Goal: Task Accomplishment & Management: Complete application form

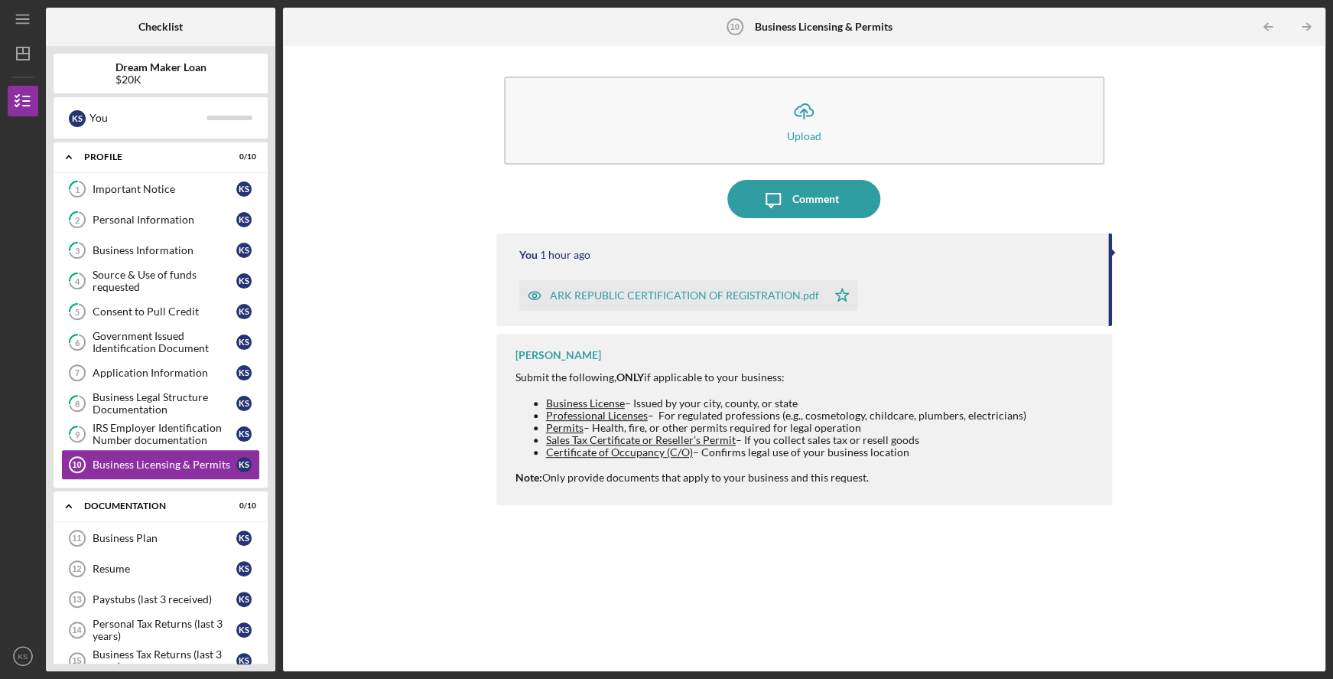
scroll to position [189, 0]
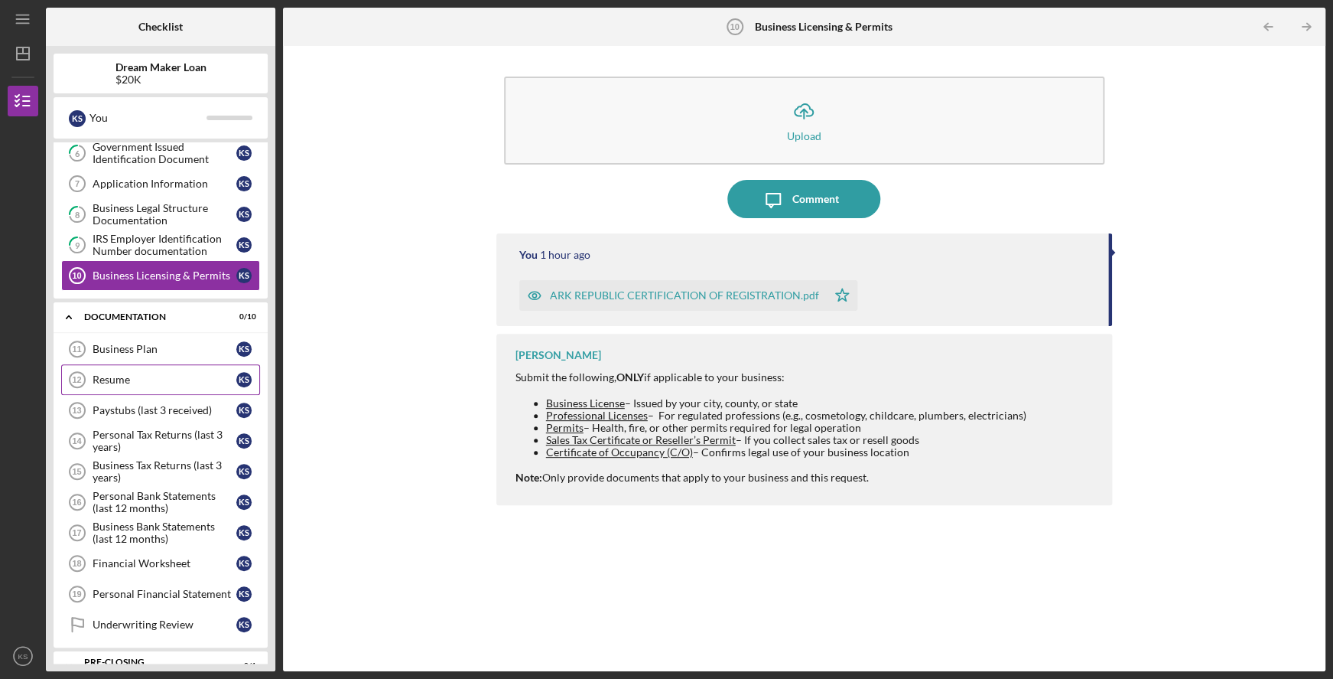
click at [138, 383] on div "Resume" at bounding box center [165, 379] width 144 height 12
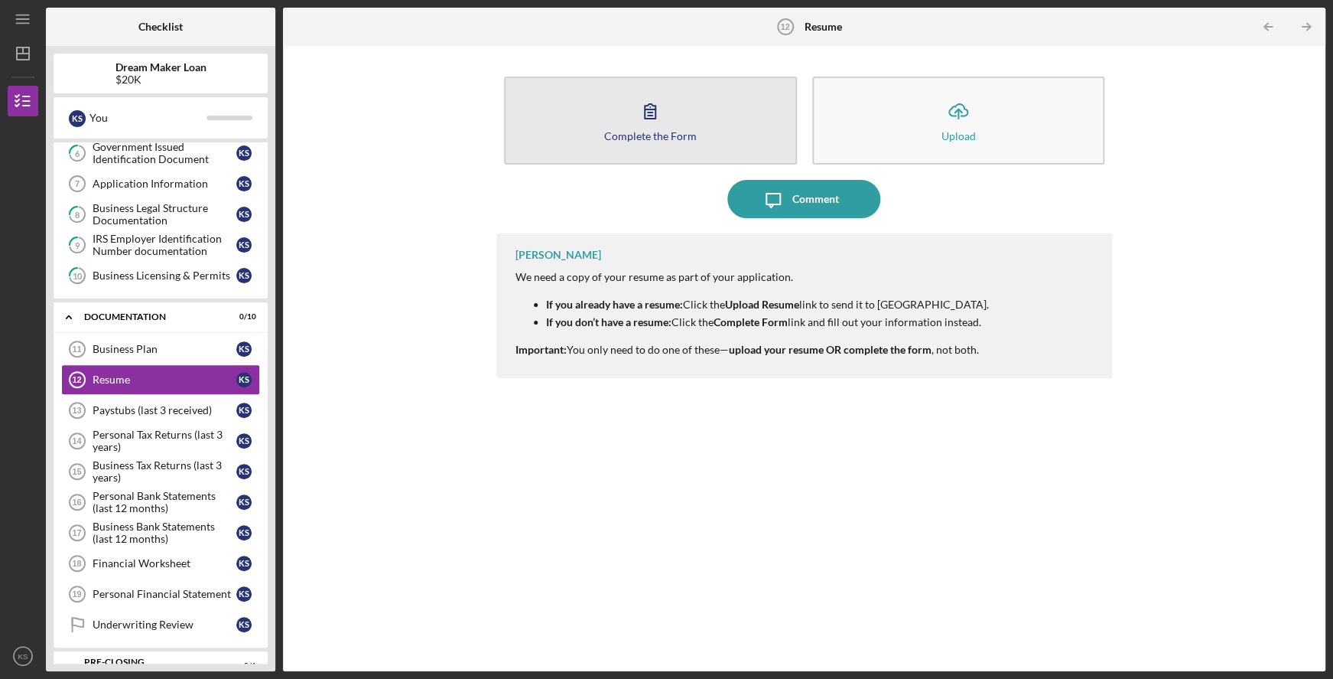
click at [640, 117] on icon "button" at bounding box center [650, 111] width 38 height 38
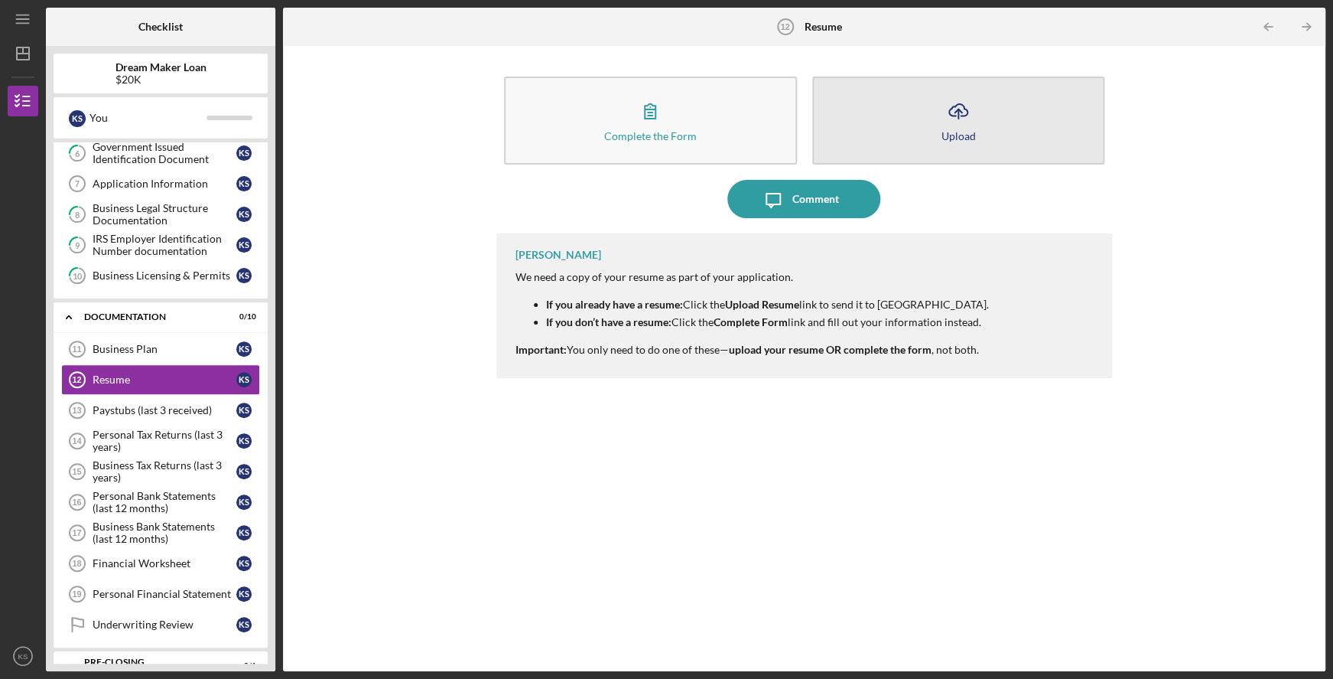
click at [959, 123] on icon "Icon/Upload" at bounding box center [958, 111] width 38 height 38
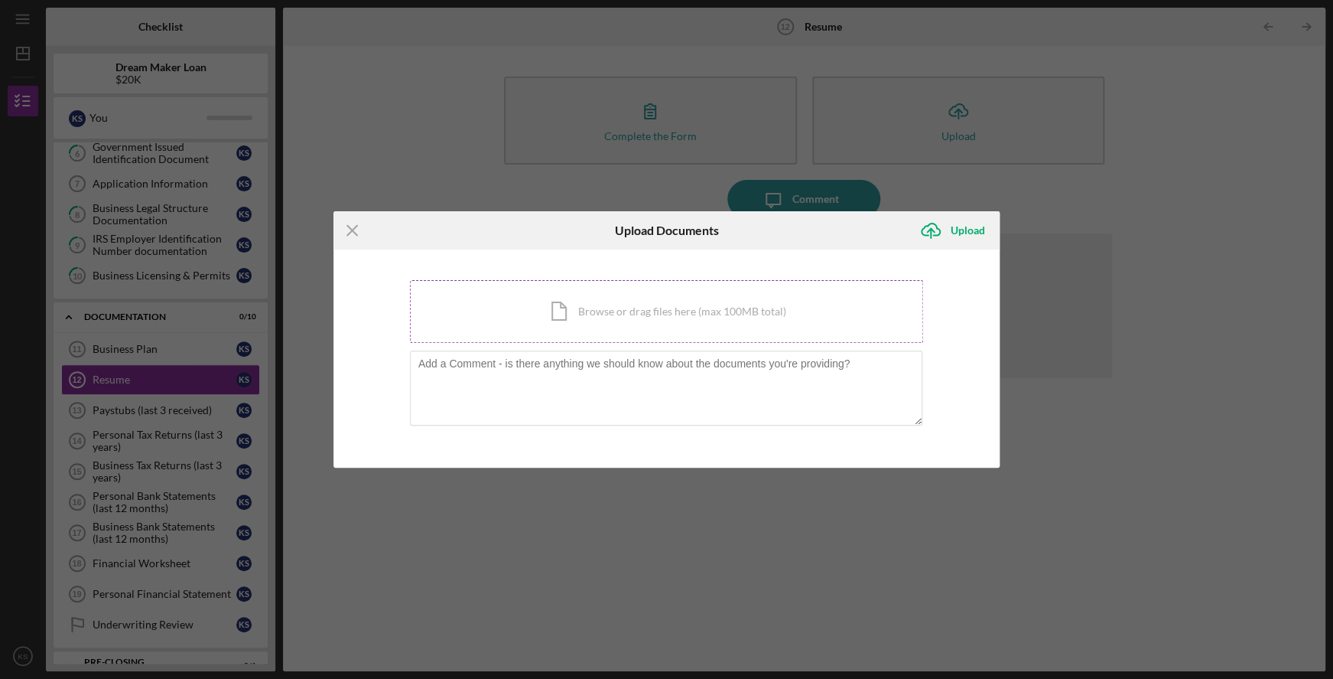
click at [682, 311] on div "Icon/Document Browse or drag files here (max 100MB total) Tap to choose files o…" at bounding box center [667, 311] width 514 height 63
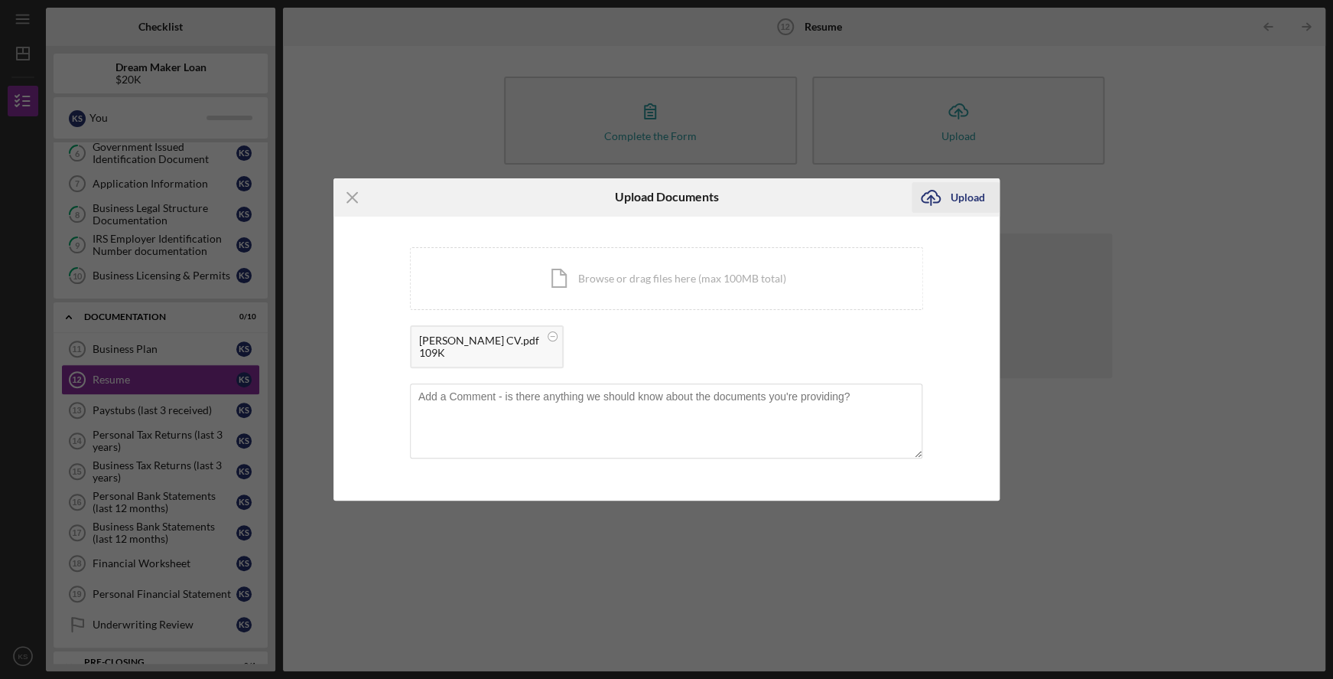
click at [977, 202] on div "Upload" at bounding box center [967, 197] width 34 height 31
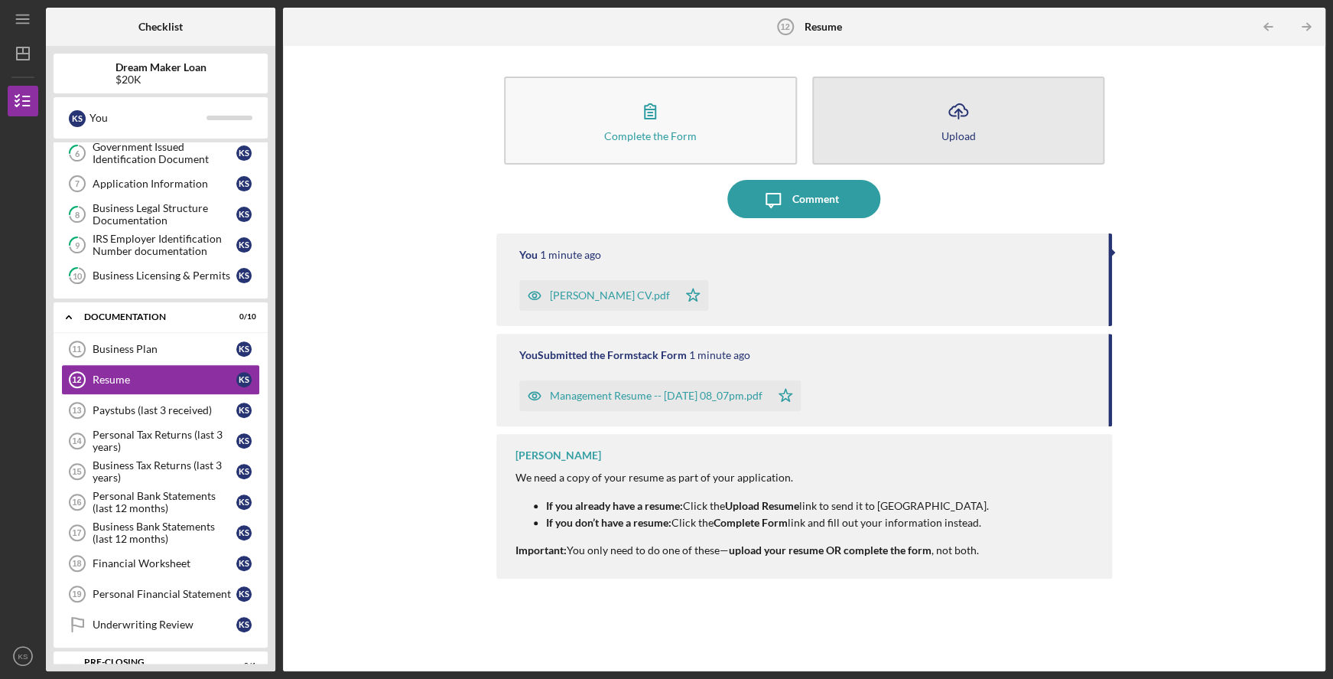
click at [936, 117] on button "Icon/Upload Upload" at bounding box center [958, 120] width 293 height 88
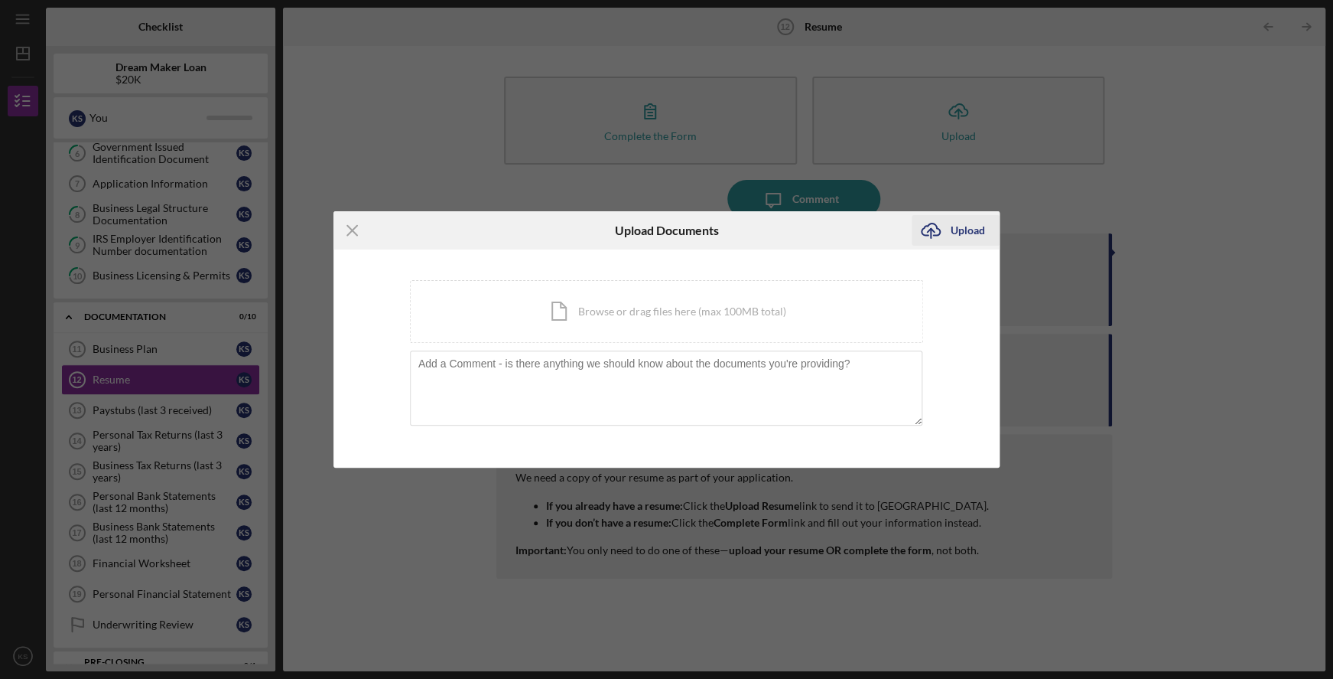
click at [963, 233] on div "Upload" at bounding box center [967, 230] width 34 height 31
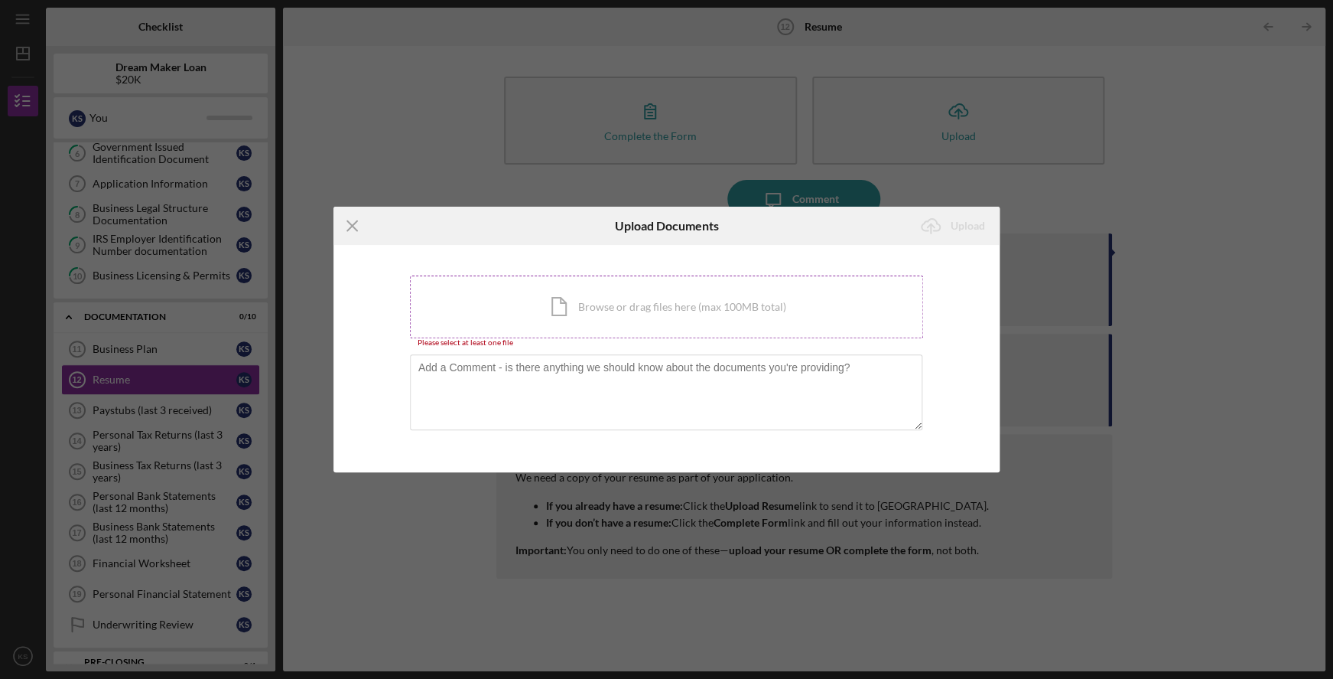
click at [729, 302] on div "Icon/Document Browse or drag files here (max 100MB total) Tap to choose files o…" at bounding box center [667, 306] width 514 height 63
click at [1153, 194] on div "Icon/Menu Close Upload Documents Icon/Upload Upload You're uploading documents …" at bounding box center [666, 339] width 1333 height 679
click at [350, 226] on icon "Icon/Menu Close" at bounding box center [353, 226] width 38 height 38
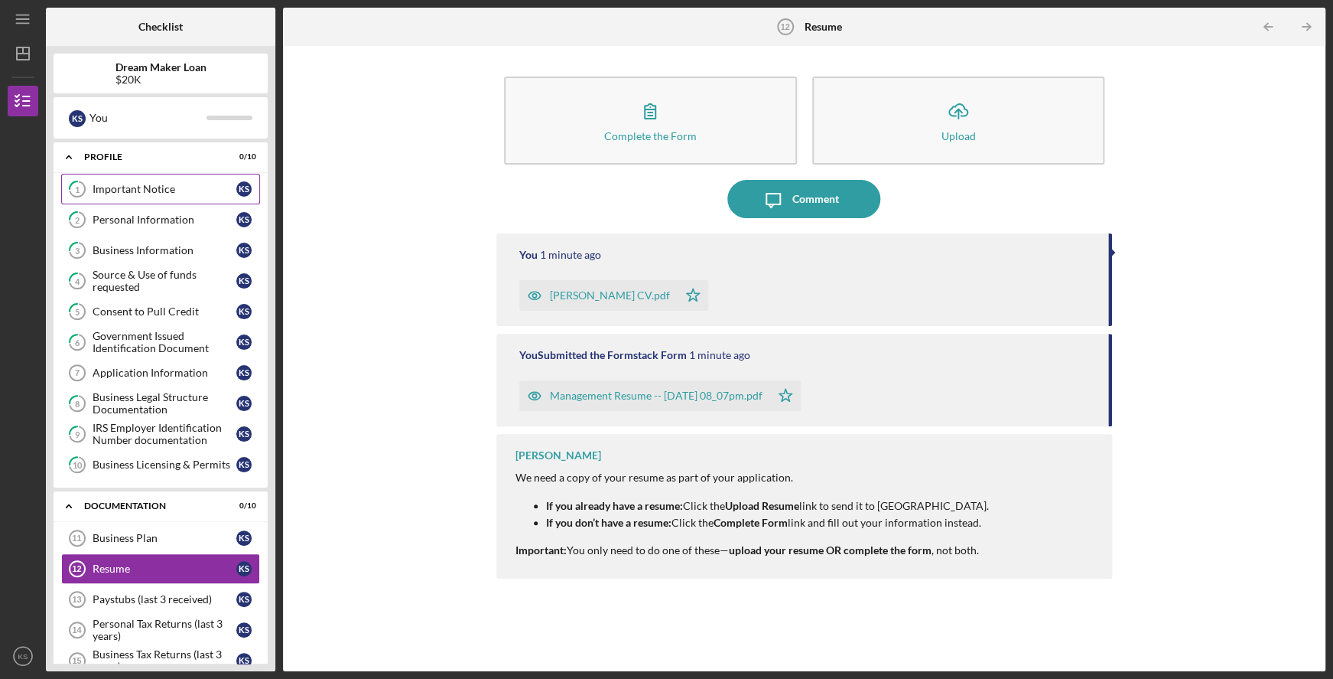
click at [171, 184] on div "Important Notice" at bounding box center [165, 189] width 144 height 12
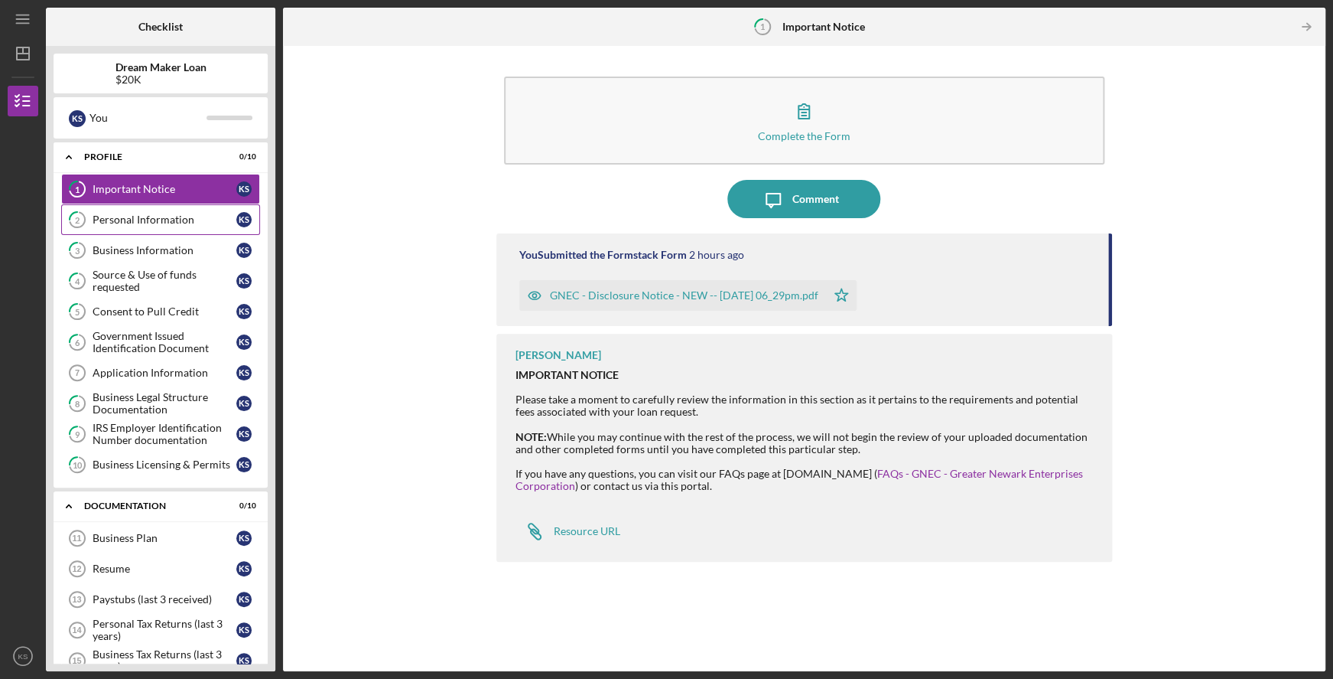
click at [166, 223] on div "Personal Information" at bounding box center [165, 219] width 144 height 12
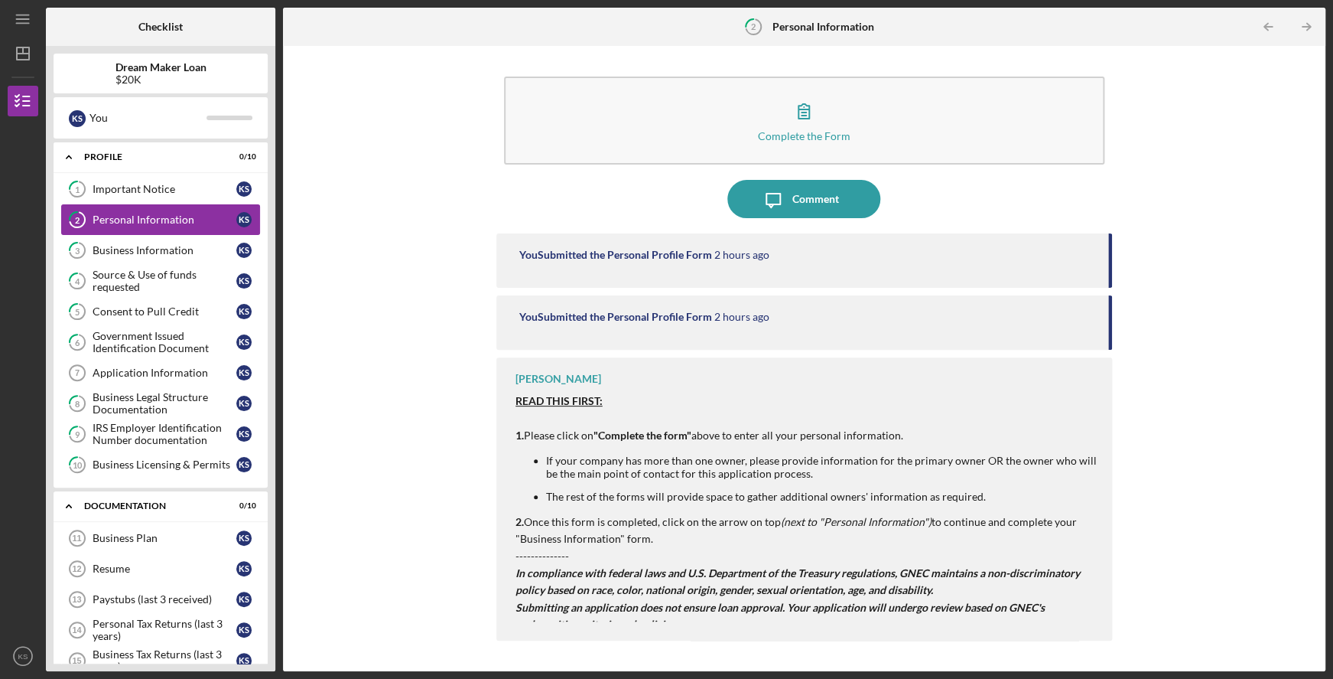
scroll to position [8, 0]
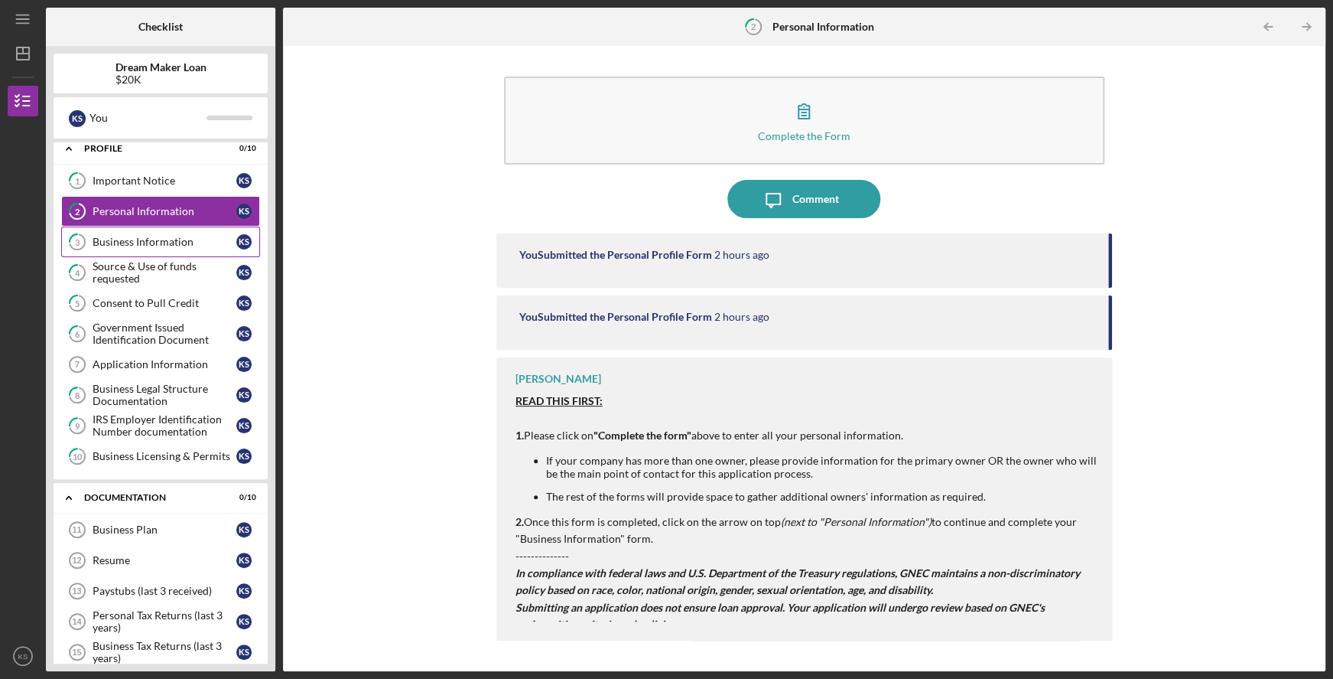
click at [161, 239] on div "Business Information" at bounding box center [165, 242] width 144 height 12
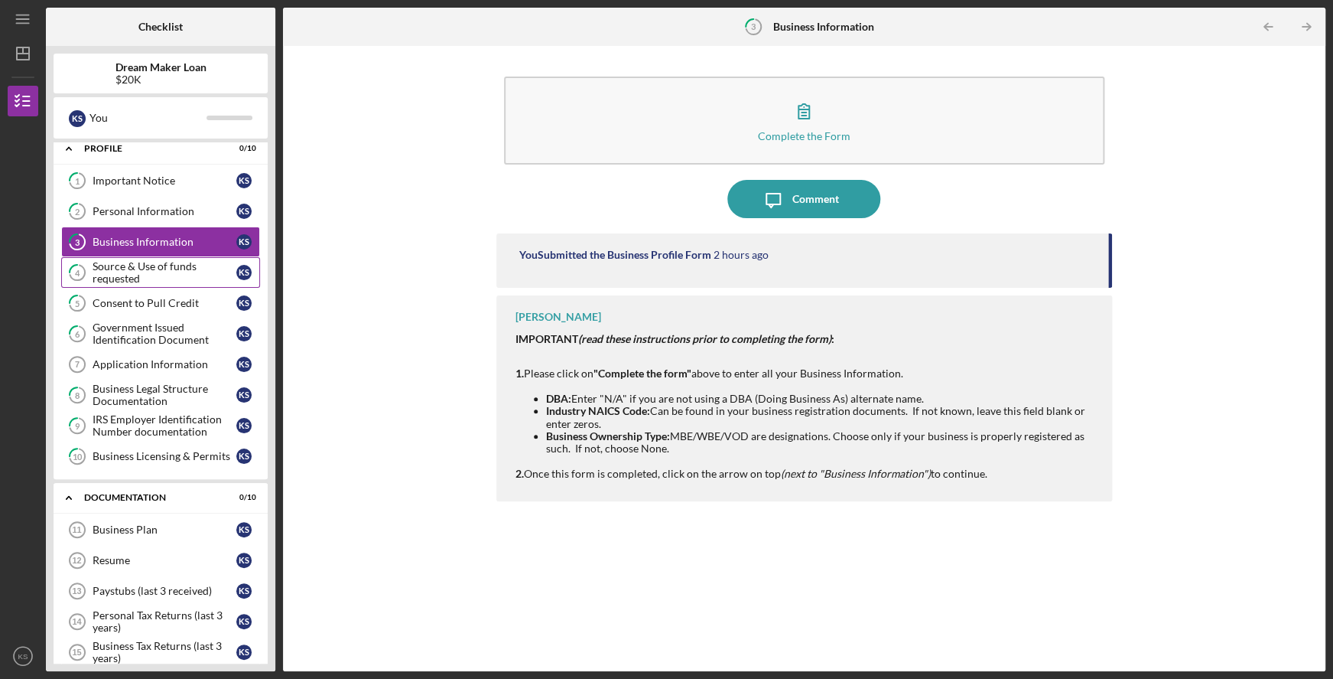
click at [155, 266] on div "Source & Use of funds requested" at bounding box center [165, 272] width 144 height 24
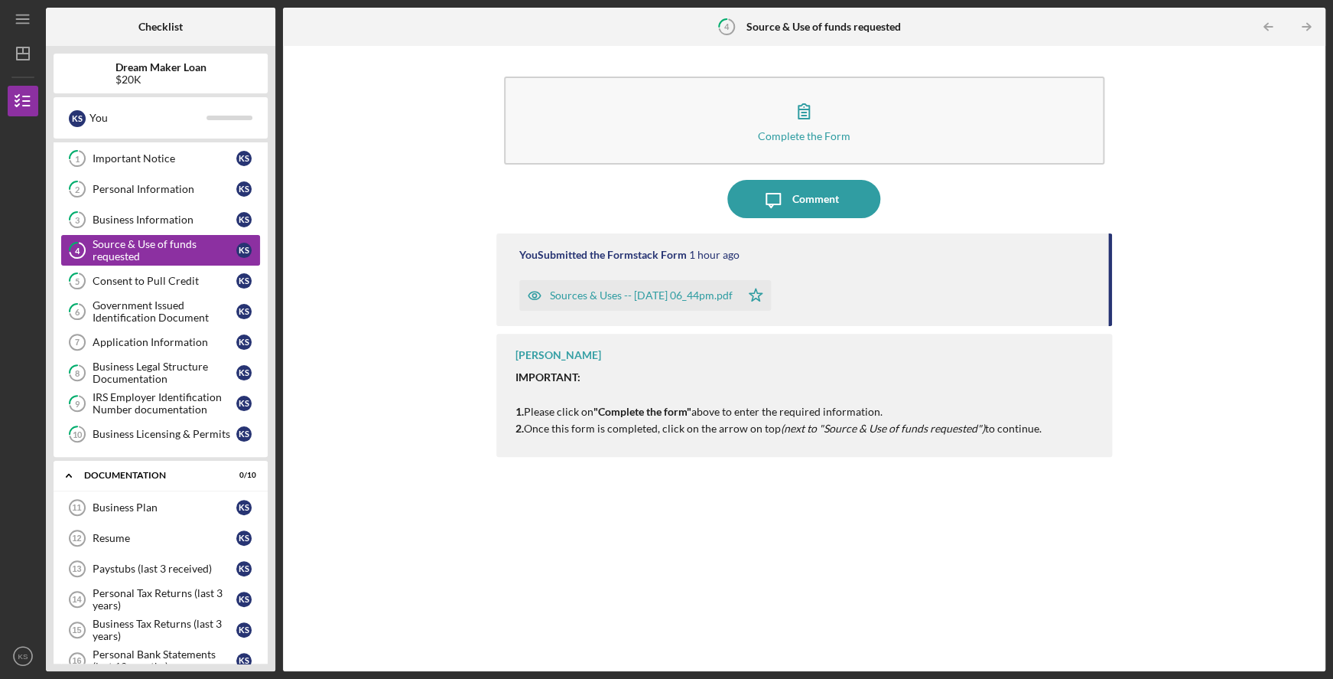
scroll to position [49, 0]
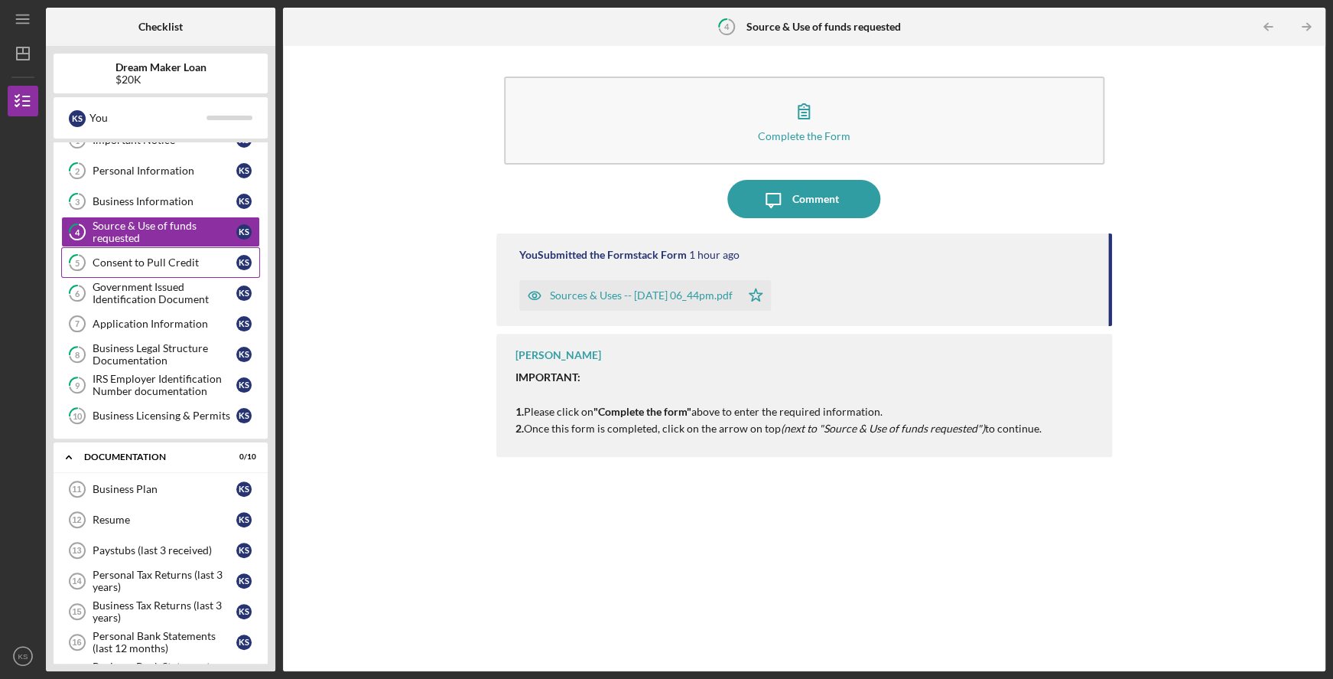
click at [154, 274] on link "5 Consent to Pull Credit K S" at bounding box center [160, 262] width 199 height 31
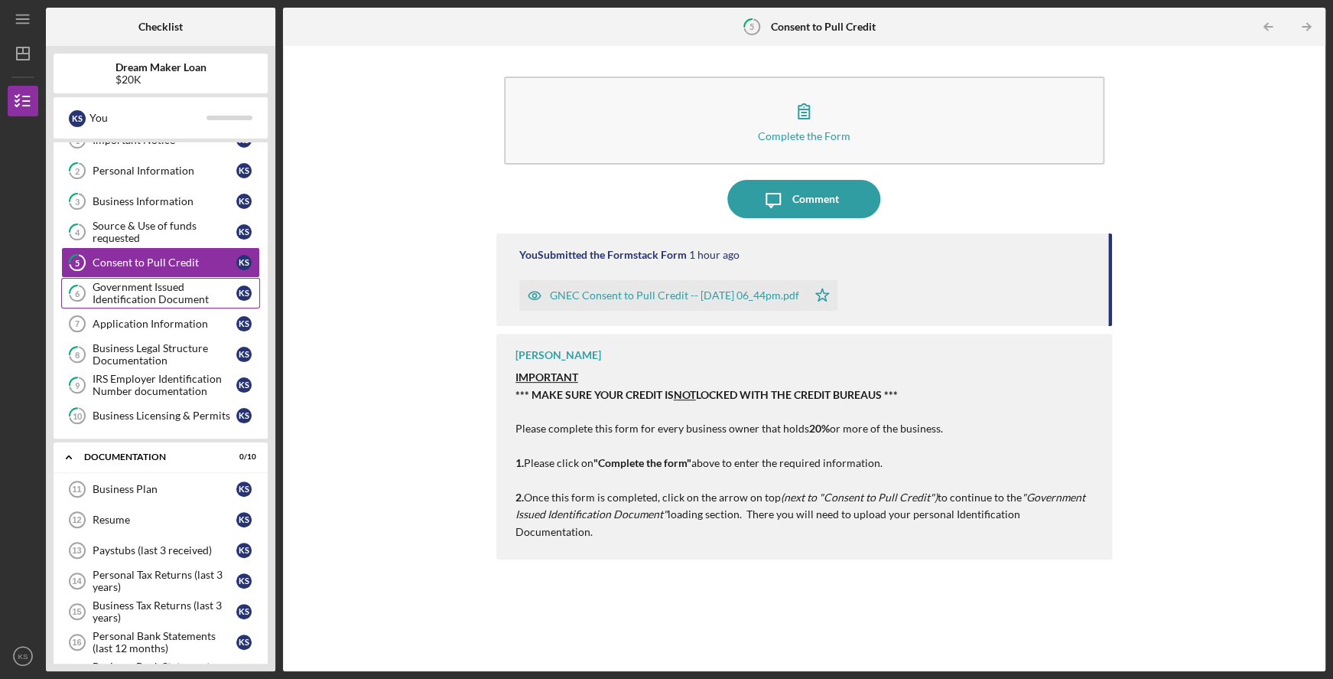
click at [148, 295] on div "Government Issued Identification Document" at bounding box center [165, 293] width 144 height 24
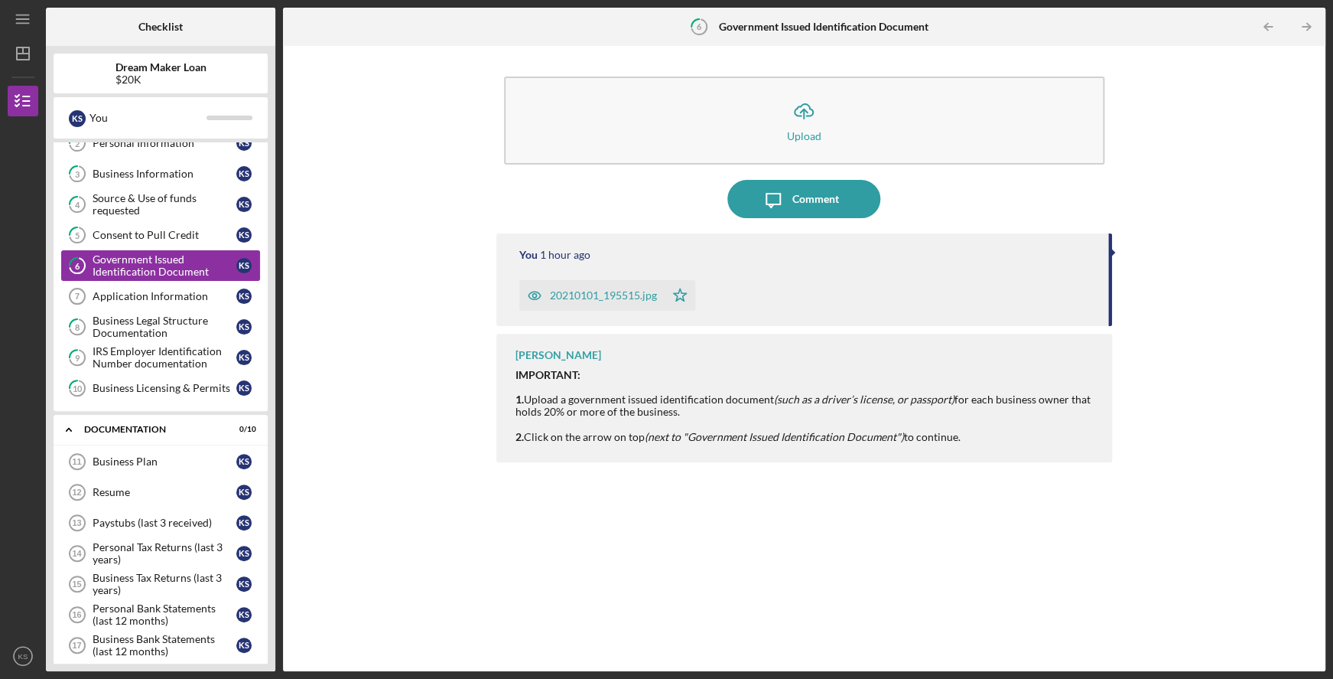
scroll to position [79, 0]
click at [148, 295] on div "Application Information" at bounding box center [165, 294] width 144 height 12
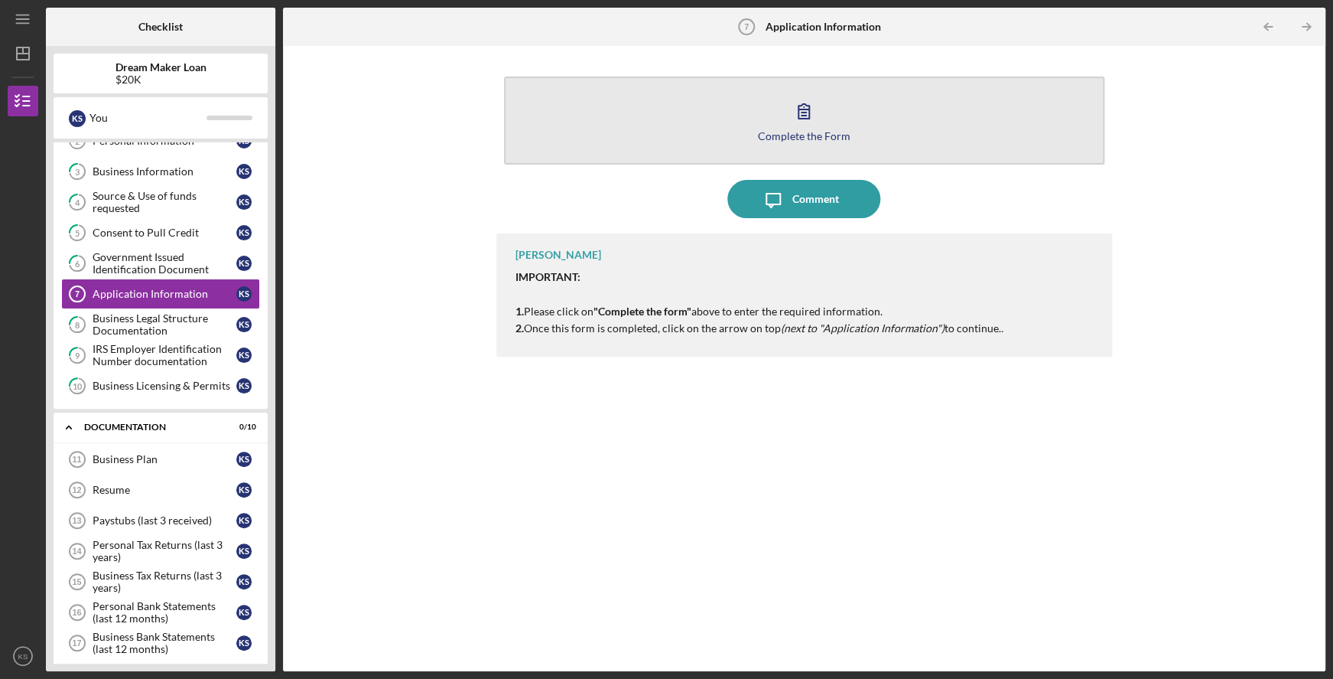
click at [783, 122] on button "Complete the Form Form" at bounding box center [804, 120] width 601 height 88
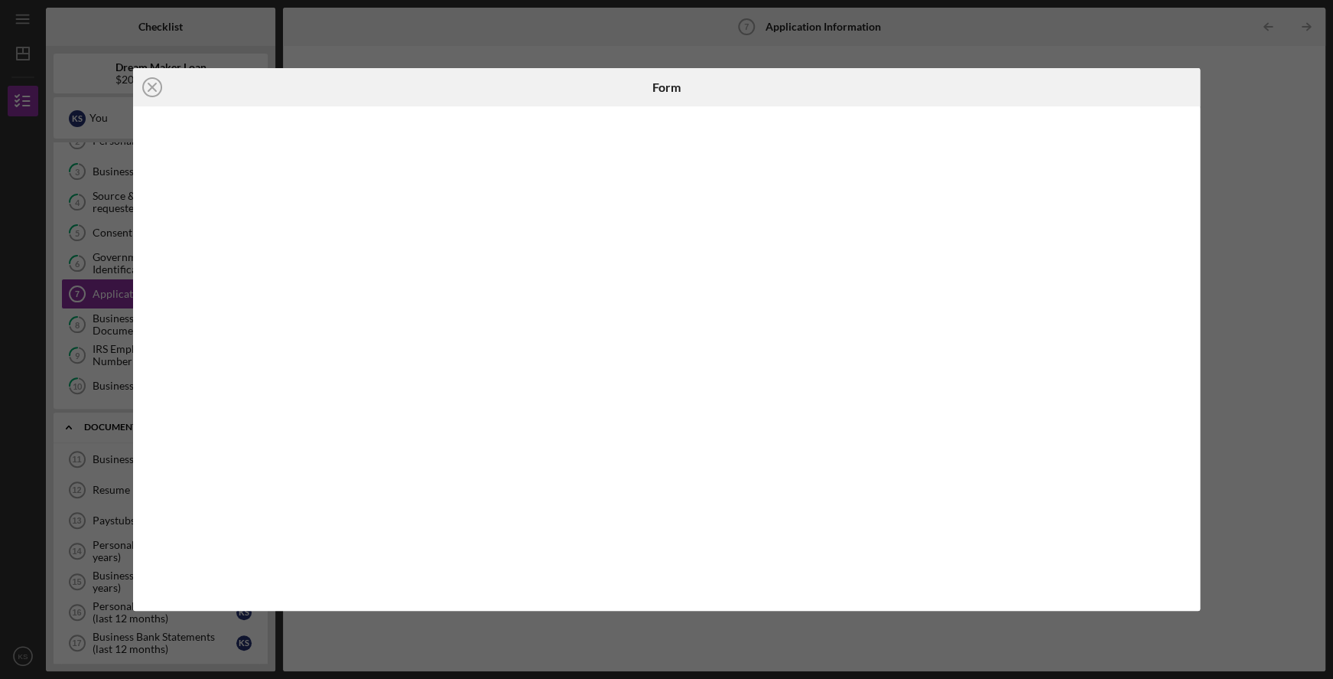
click at [952, 24] on div "Icon/Close Form" at bounding box center [666, 339] width 1333 height 679
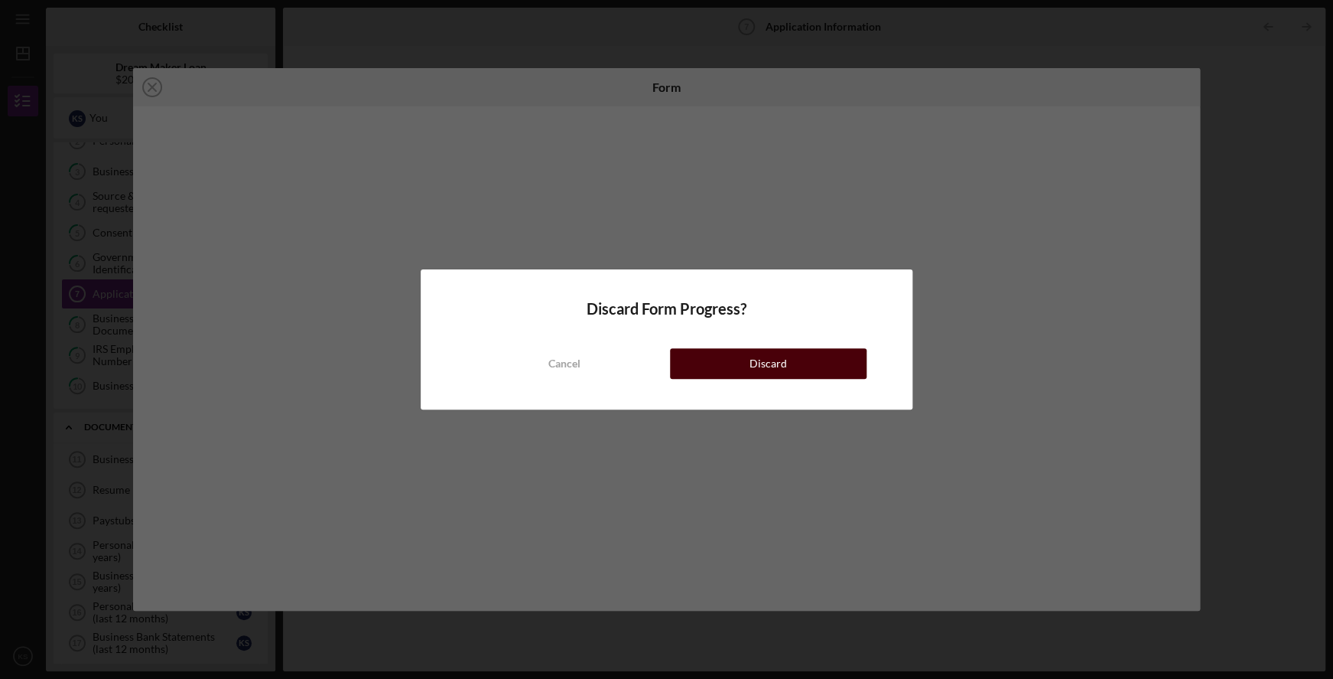
click at [757, 360] on div "Discard" at bounding box center [768, 363] width 37 height 31
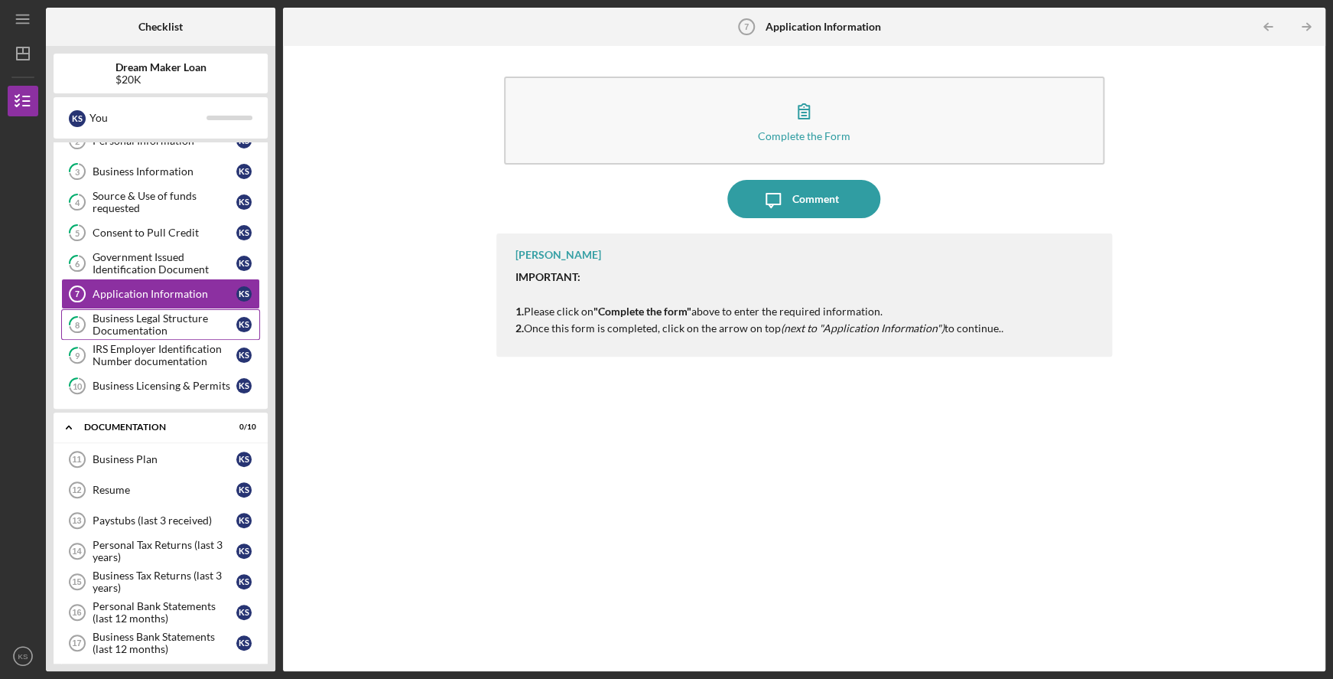
click at [148, 327] on div "Business Legal Structure Documentation" at bounding box center [165, 324] width 144 height 24
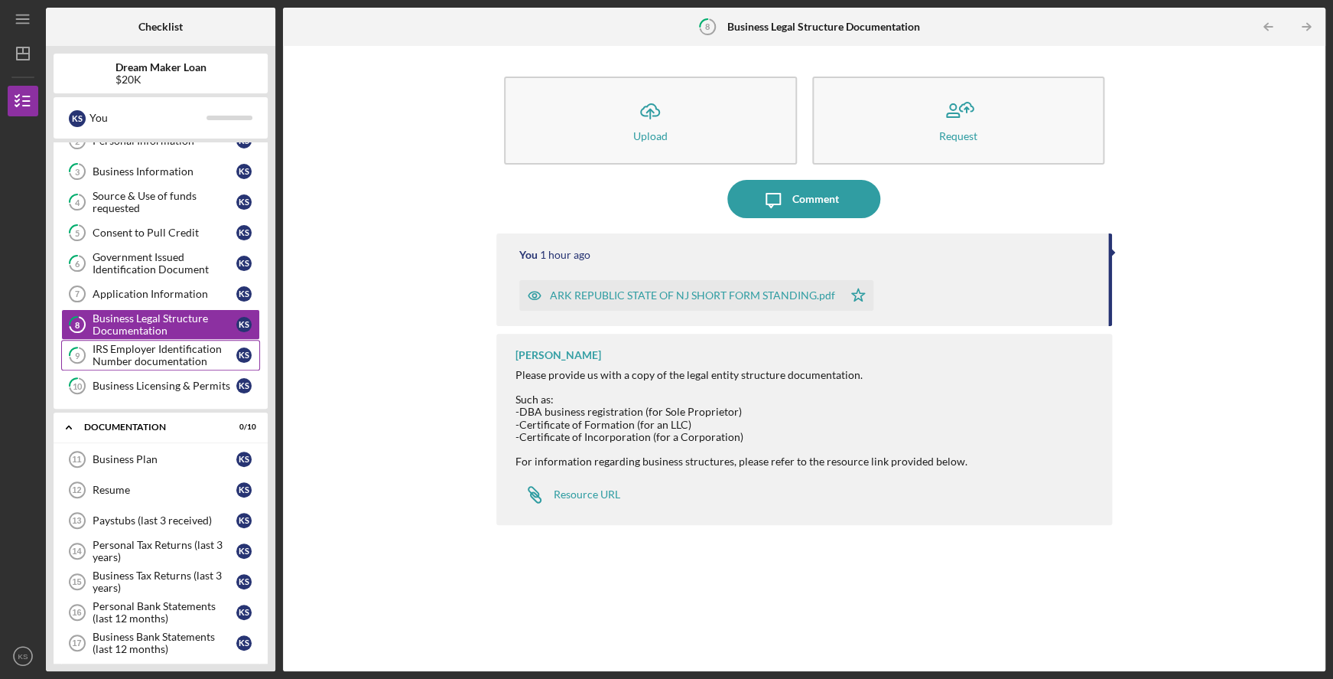
click at [151, 353] on div "IRS Employer Identification Number documentation" at bounding box center [165, 355] width 144 height 24
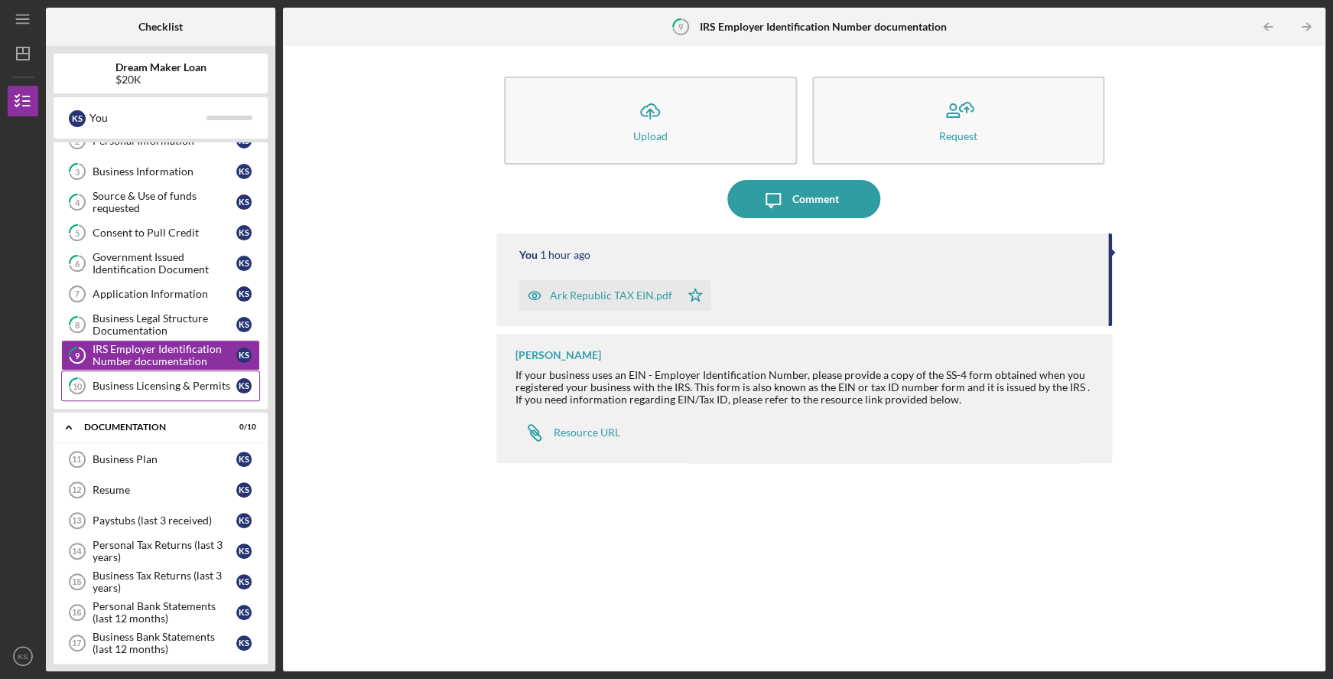
click at [155, 384] on div "Business Licensing & Permits" at bounding box center [165, 385] width 144 height 12
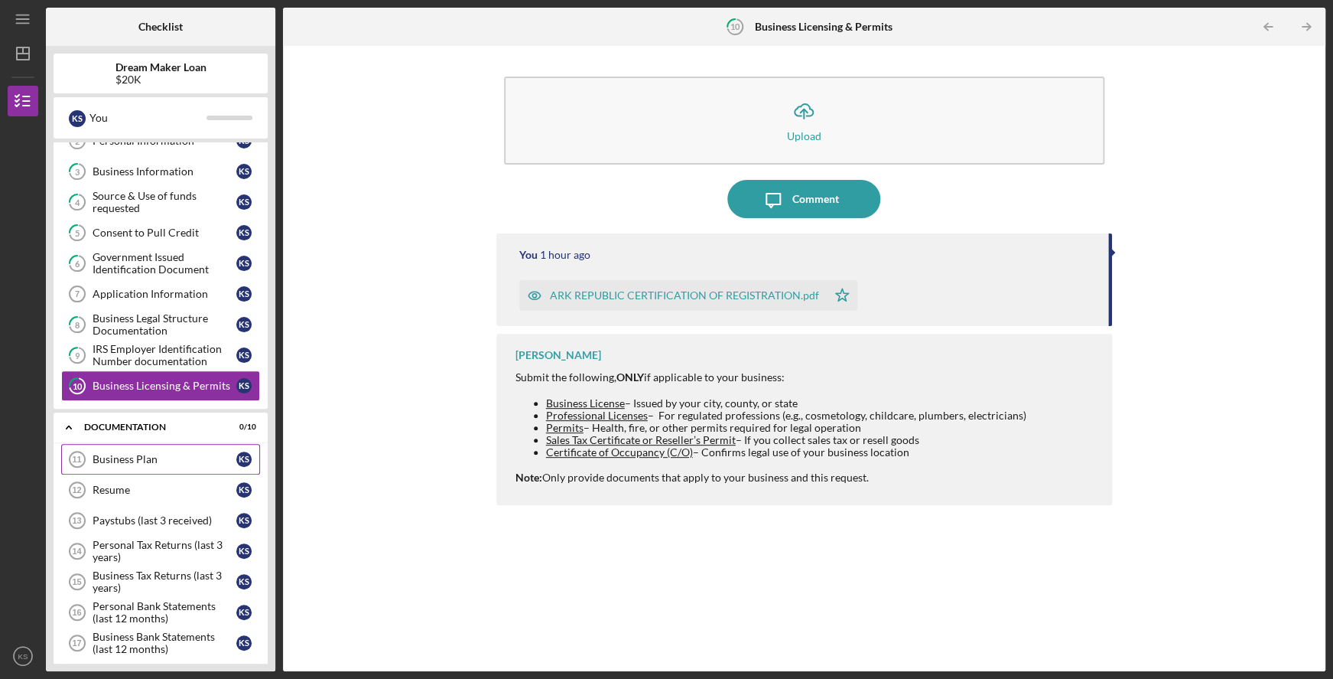
click at [132, 458] on div "Business Plan" at bounding box center [165, 459] width 144 height 12
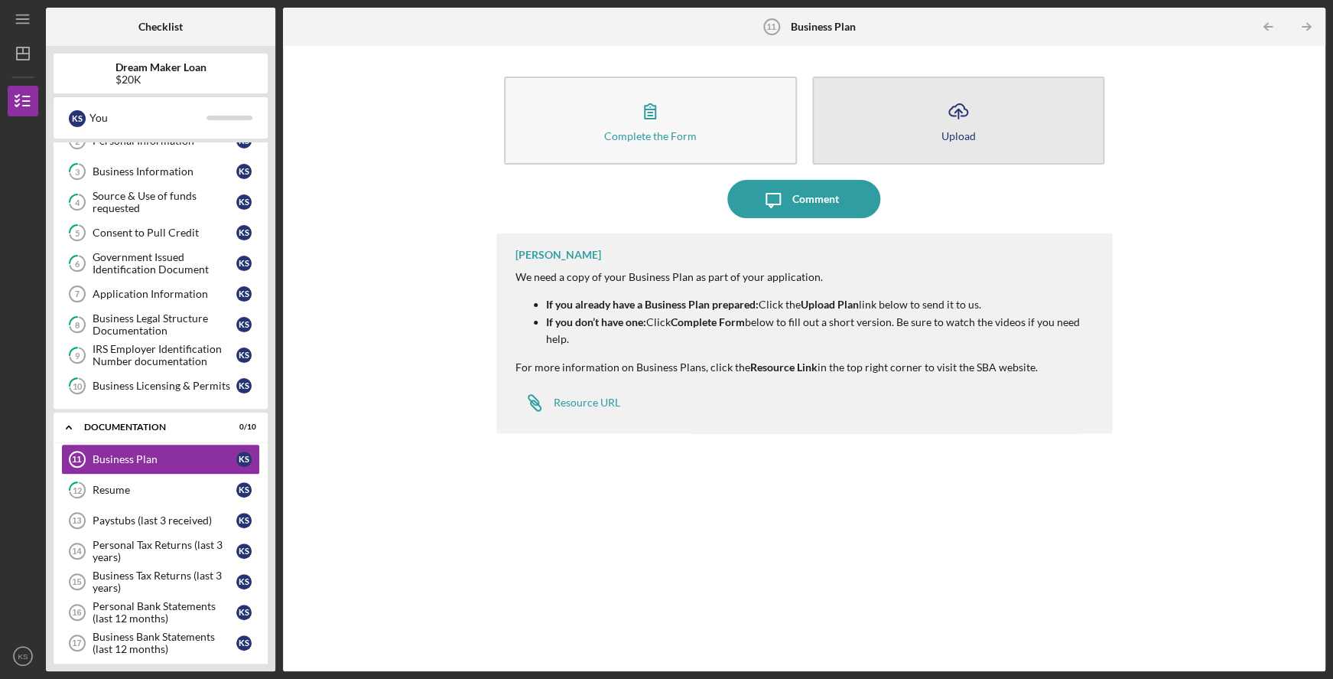
click at [955, 122] on icon "Icon/Upload" at bounding box center [958, 111] width 38 height 38
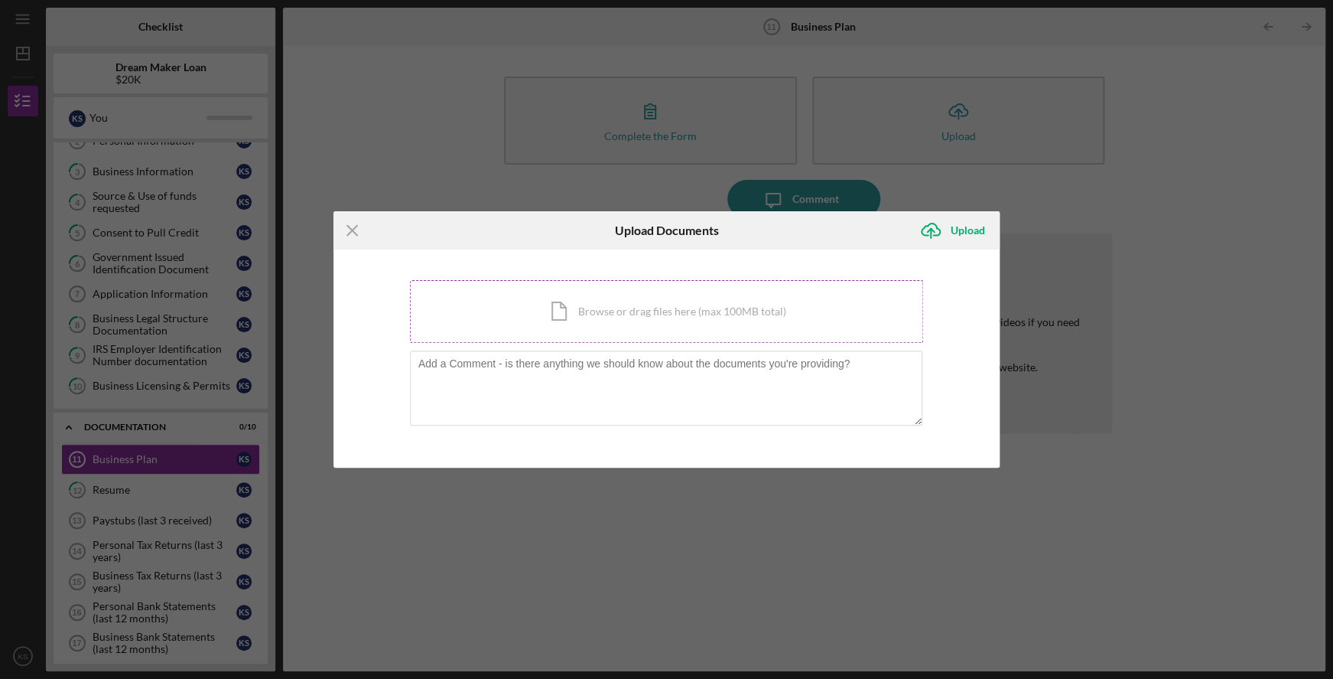
click at [631, 322] on div "Icon/Document Browse or drag files here (max 100MB total) Tap to choose files o…" at bounding box center [667, 311] width 514 height 63
click at [956, 233] on div "Upload" at bounding box center [967, 230] width 34 height 31
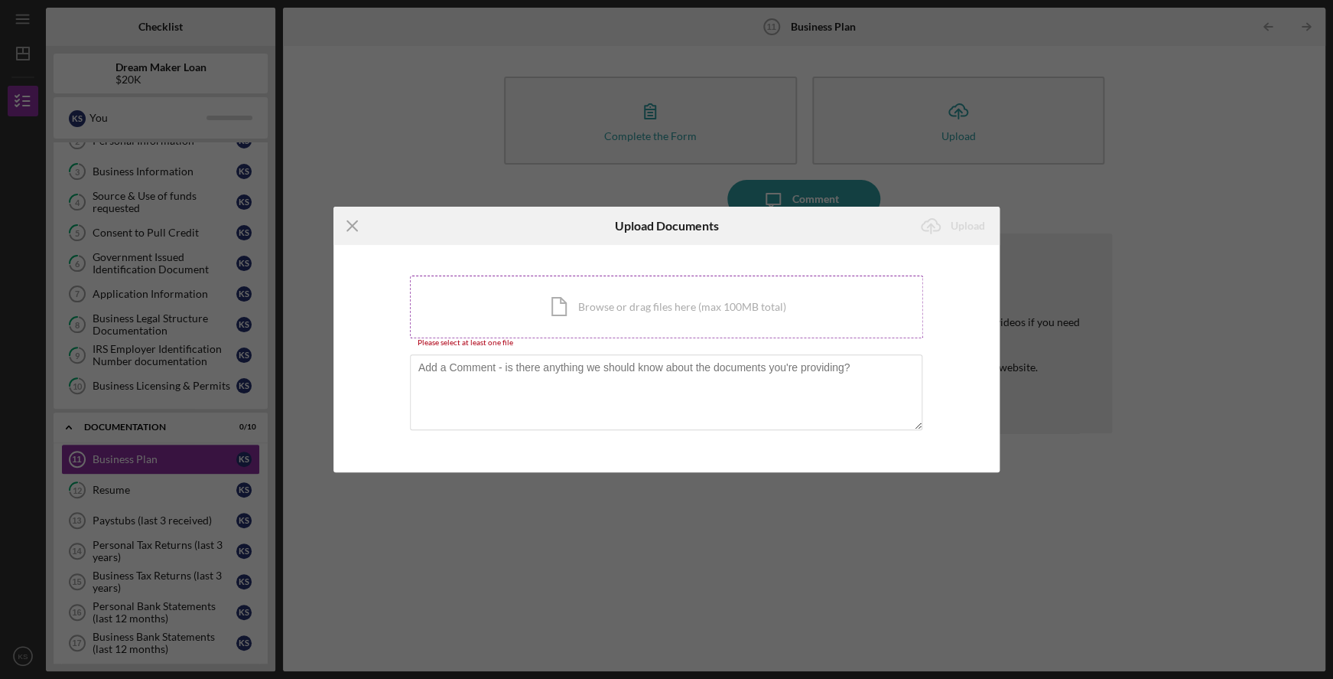
click at [573, 317] on div "Icon/Document Browse or drag files here (max 100MB total) Tap to choose files o…" at bounding box center [667, 306] width 514 height 63
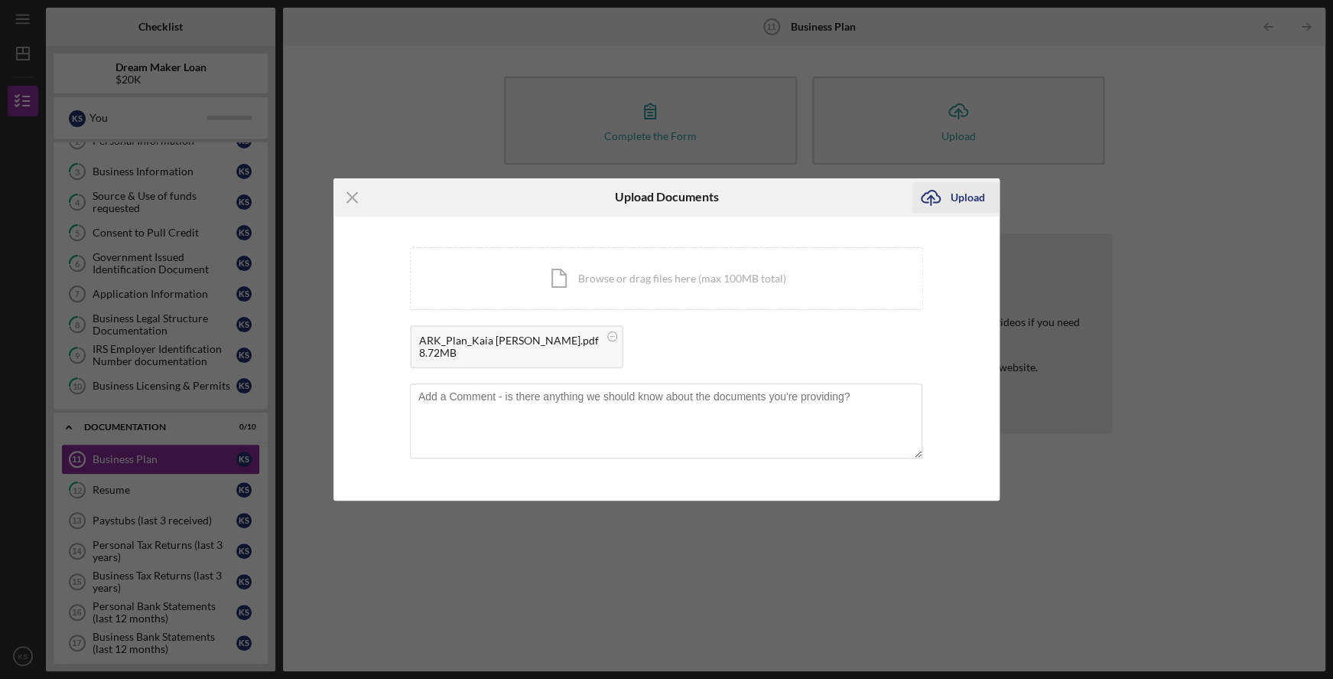
click at [971, 195] on div "Upload" at bounding box center [967, 197] width 34 height 31
